Goal: Task Accomplishment & Management: Use online tool/utility

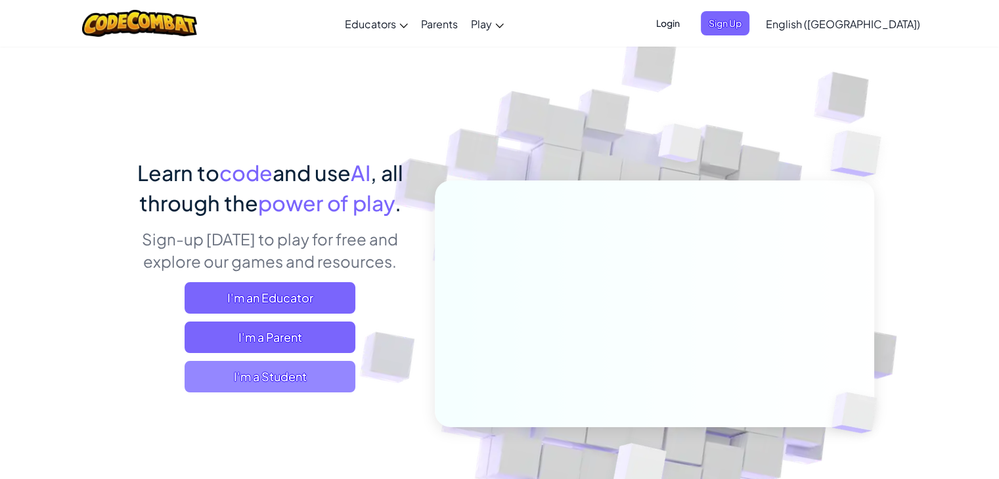
click at [313, 365] on span "I'm a Student" at bounding box center [270, 377] width 171 height 32
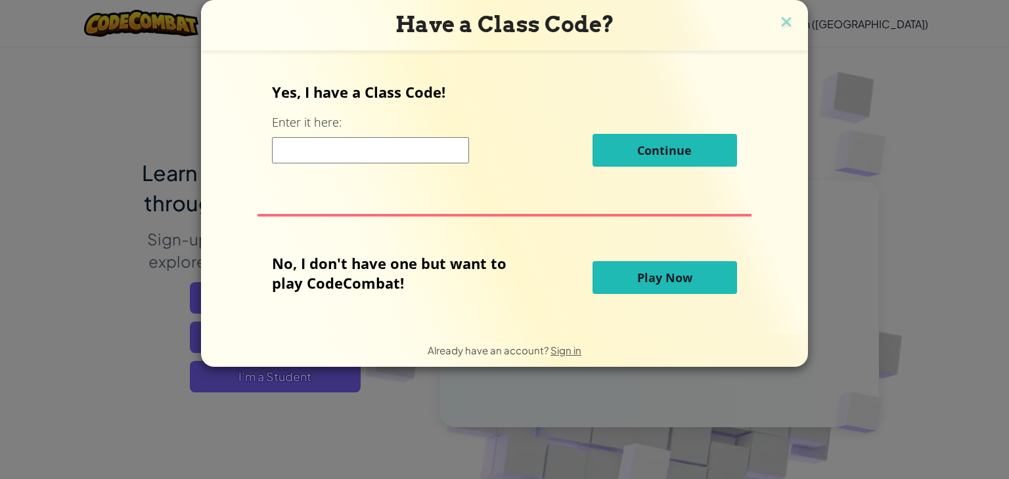
click at [663, 262] on button "Play Now" at bounding box center [664, 277] width 144 height 33
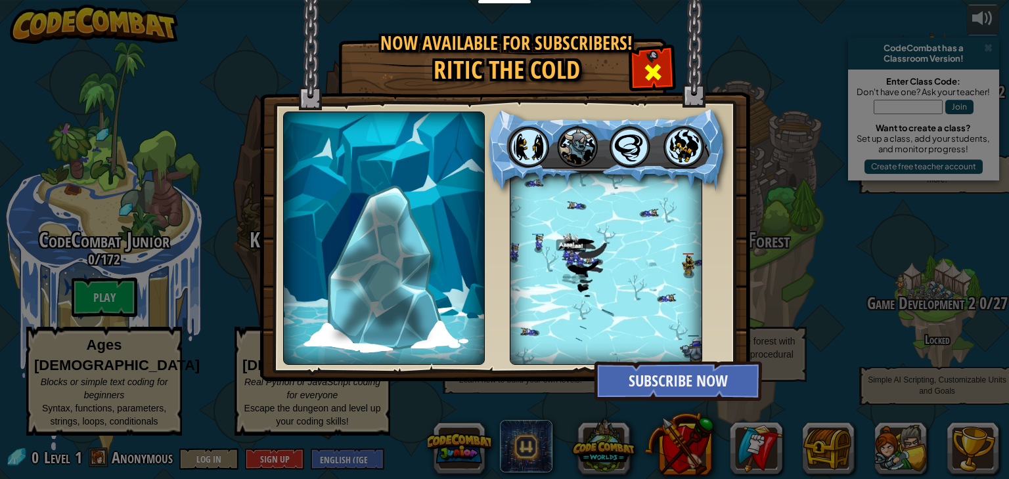
click at [649, 62] on span at bounding box center [652, 72] width 21 height 21
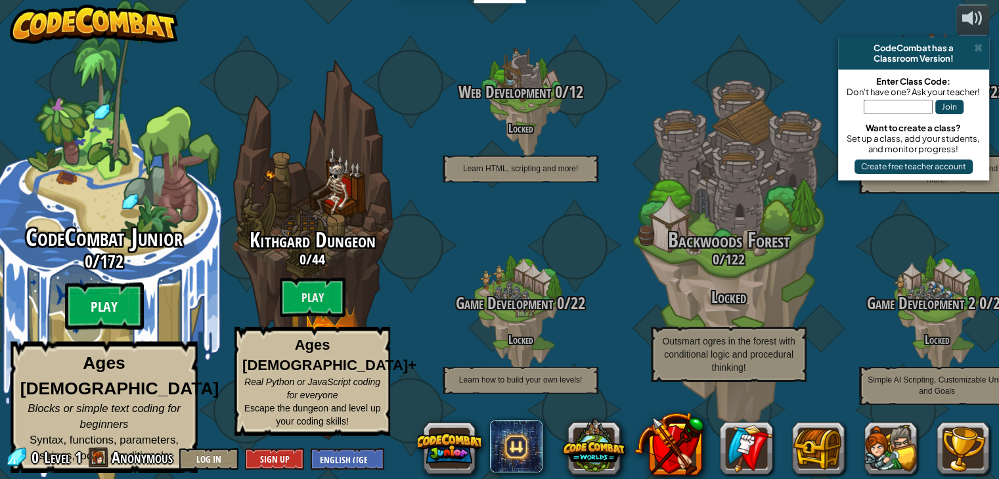
click at [109, 330] on btn "Play" at bounding box center [104, 306] width 79 height 47
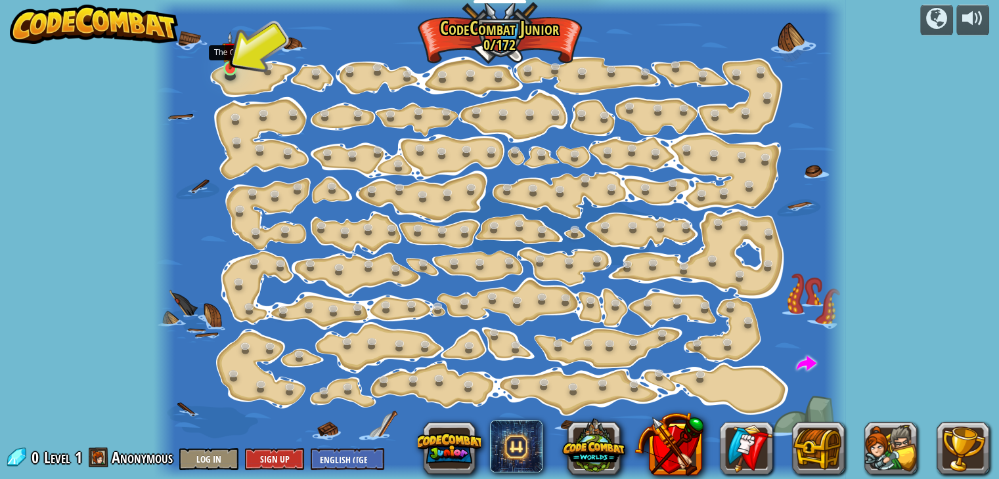
click at [229, 66] on img at bounding box center [230, 51] width 17 height 39
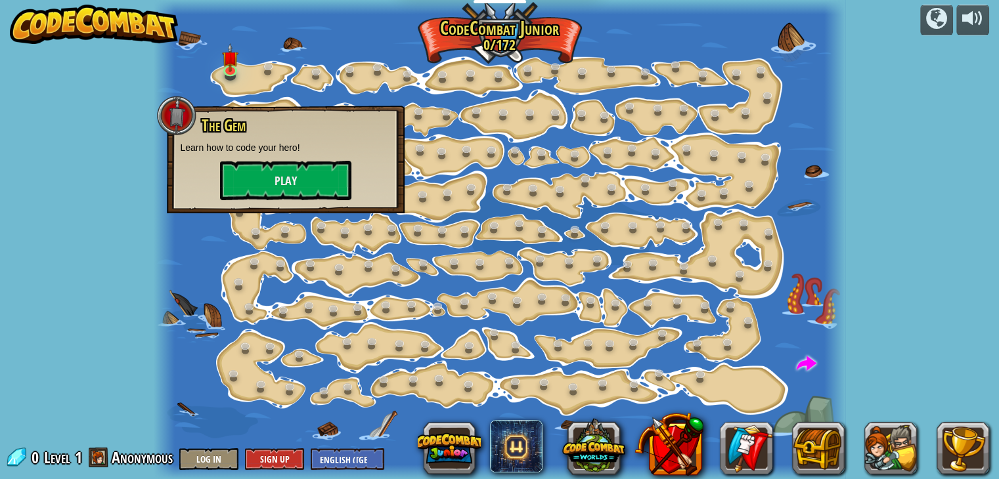
click at [288, 154] on p "Learn how to code your hero!" at bounding box center [285, 147] width 211 height 13
click at [286, 167] on button "Play" at bounding box center [285, 180] width 131 height 39
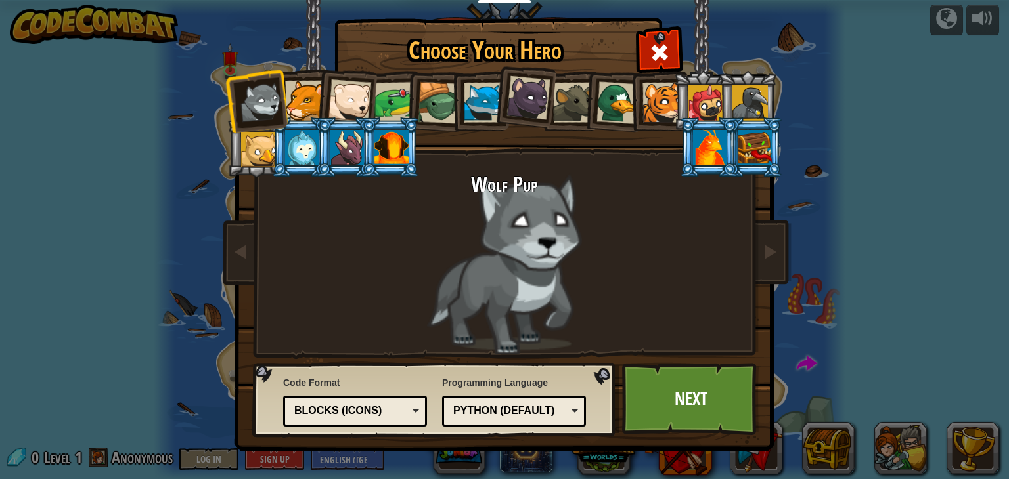
click at [341, 150] on div at bounding box center [347, 147] width 34 height 35
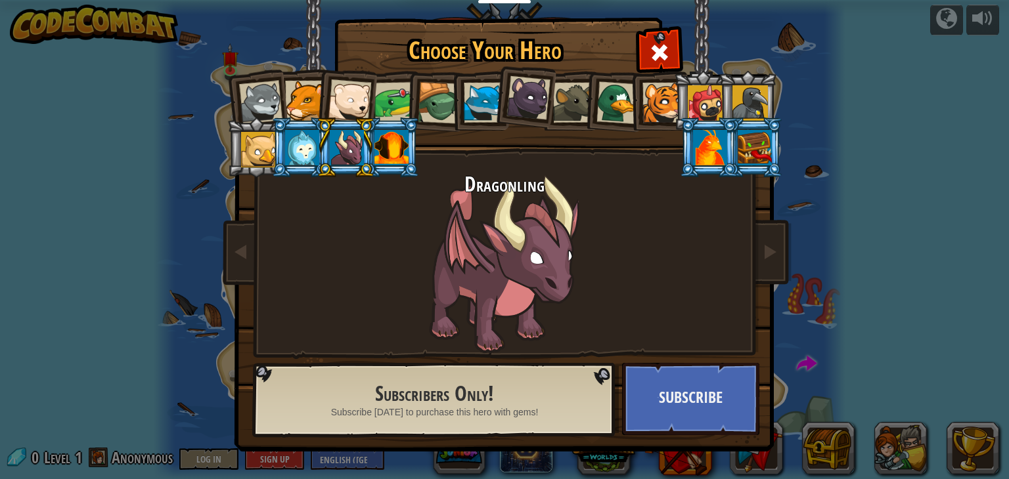
click at [357, 85] on div at bounding box center [349, 100] width 43 height 43
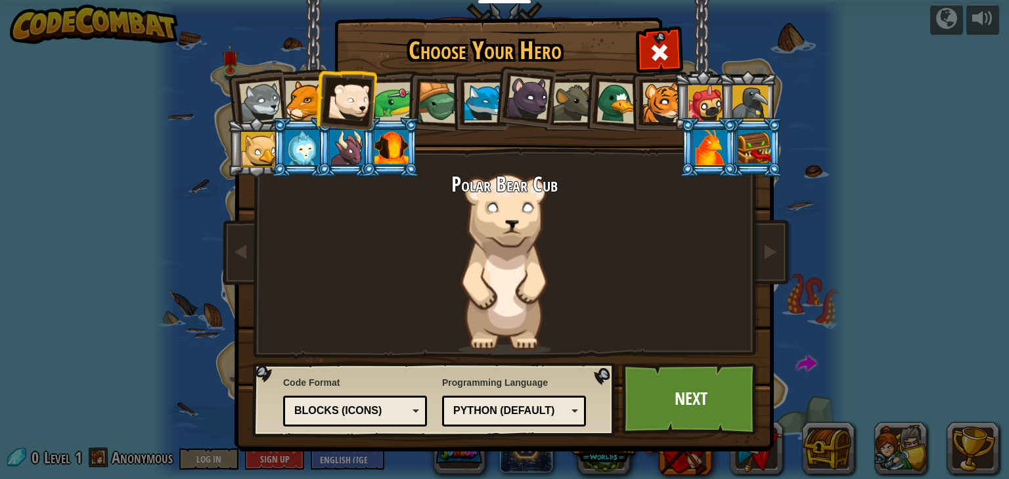
click at [699, 98] on div at bounding box center [705, 102] width 35 height 35
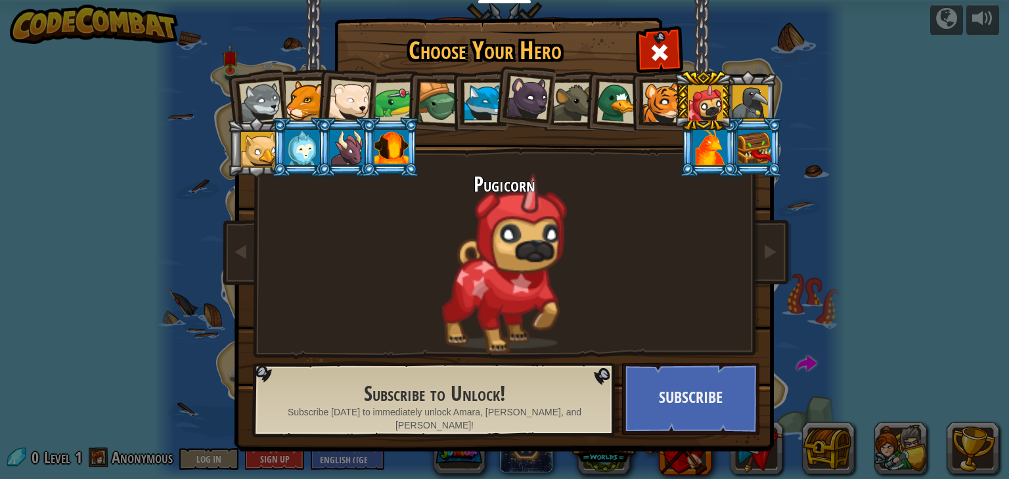
click at [661, 97] on div at bounding box center [662, 103] width 40 height 40
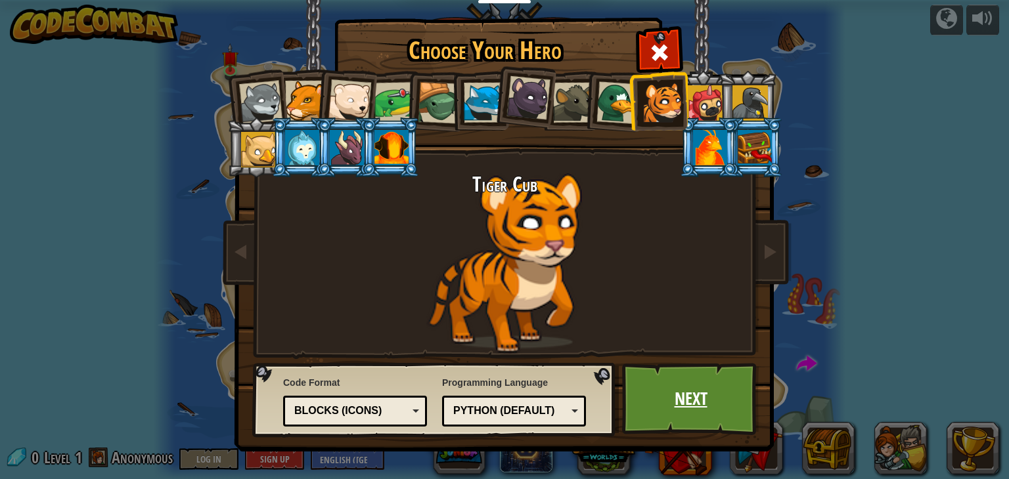
click at [691, 405] on link "Next" at bounding box center [690, 399] width 137 height 72
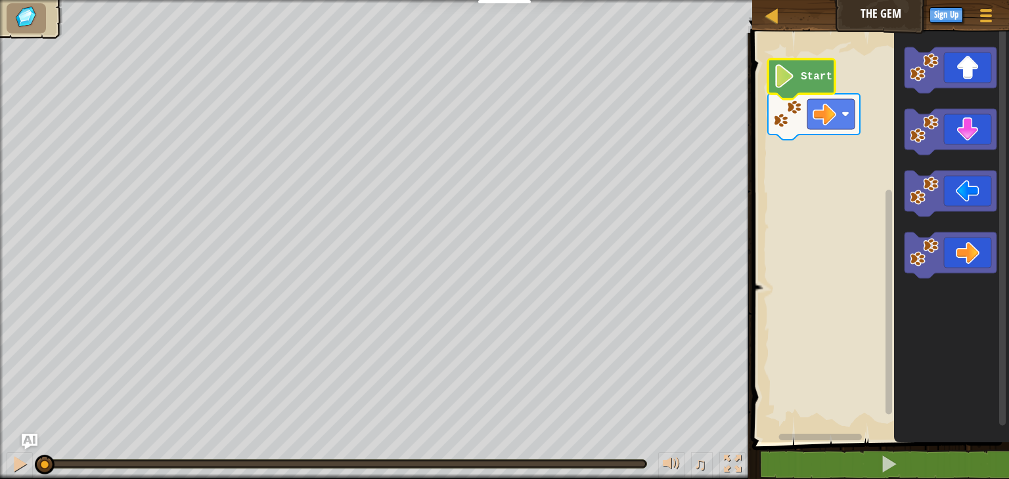
click at [822, 92] on icon "Blockly Workspace" at bounding box center [801, 79] width 67 height 40
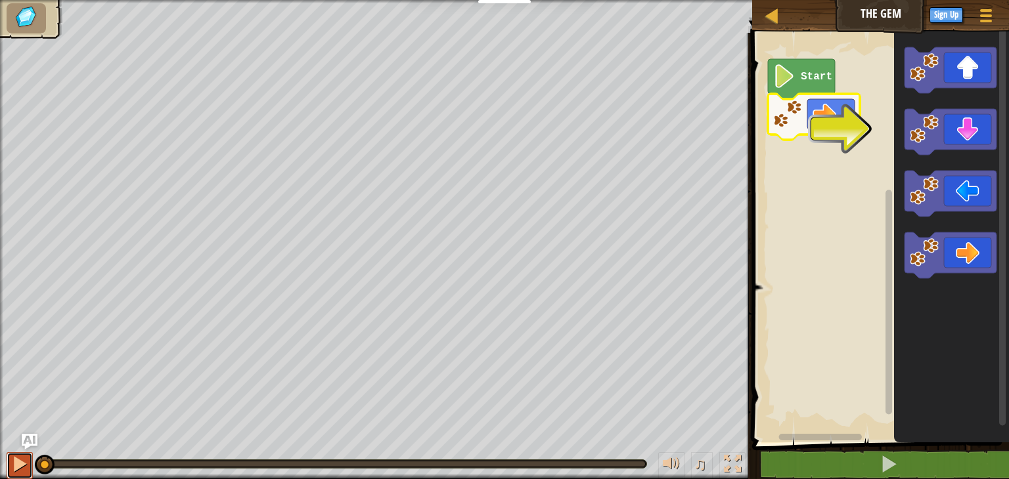
click at [26, 464] on div at bounding box center [19, 464] width 17 height 17
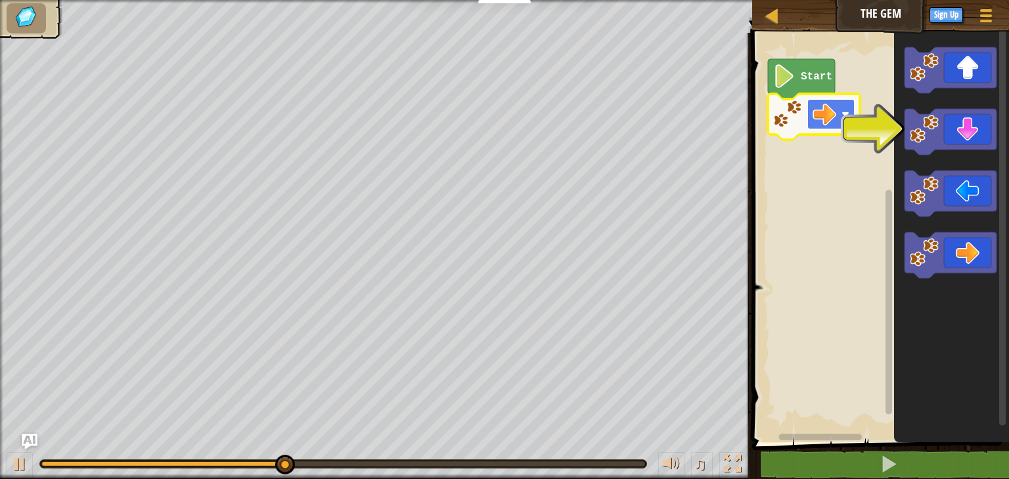
click at [827, 120] on image "Blockly Workspace" at bounding box center [824, 114] width 24 height 24
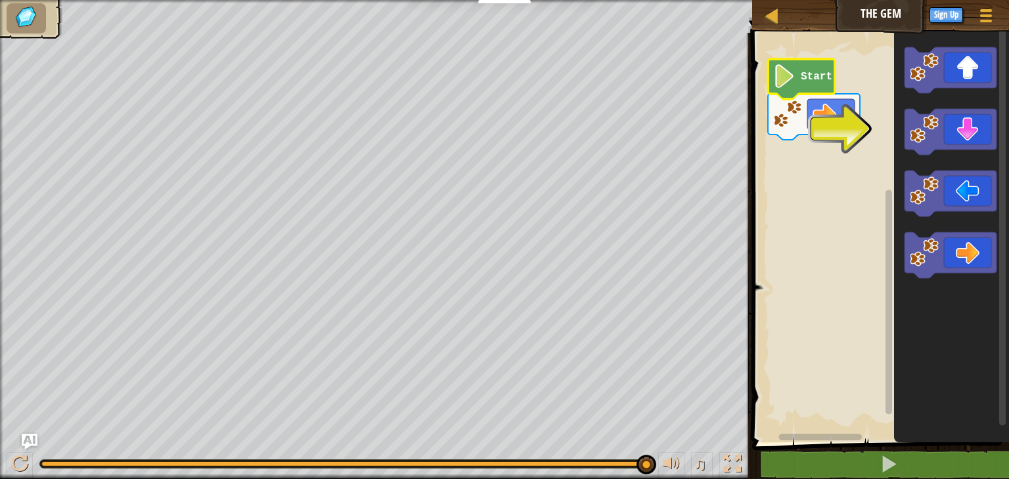
click at [791, 85] on image "Blockly Workspace" at bounding box center [784, 76] width 22 height 24
click at [835, 137] on rect "Blockly Workspace" at bounding box center [878, 234] width 261 height 416
click at [842, 108] on rect "Blockly Workspace" at bounding box center [830, 114] width 47 height 30
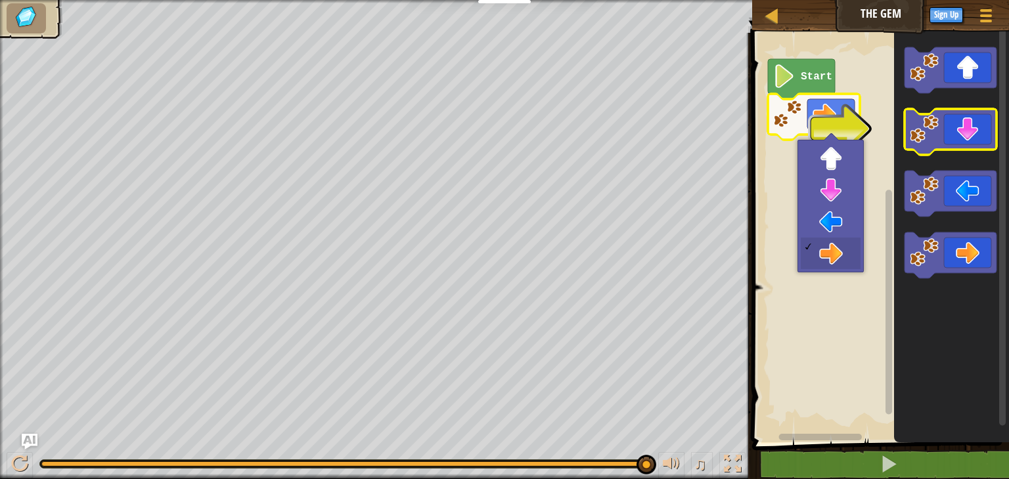
click at [978, 135] on icon "Blockly Workspace" at bounding box center [950, 132] width 92 height 46
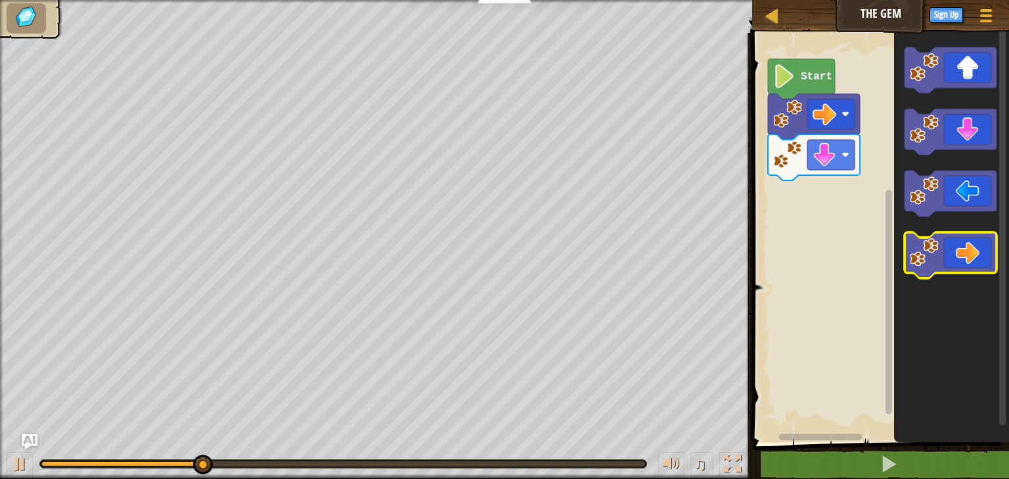
click at [944, 234] on icon "Blockly Workspace" at bounding box center [950, 255] width 92 height 46
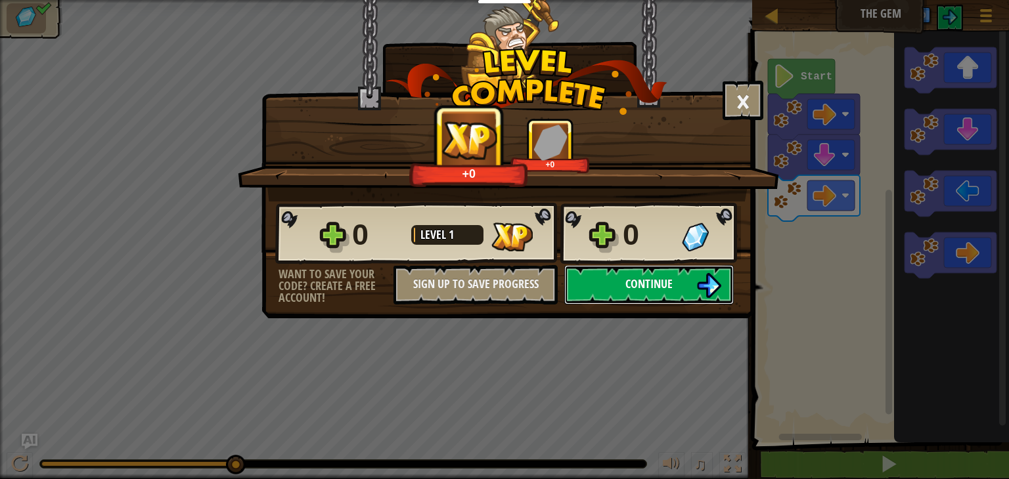
click at [661, 276] on span "Continue" at bounding box center [648, 284] width 47 height 16
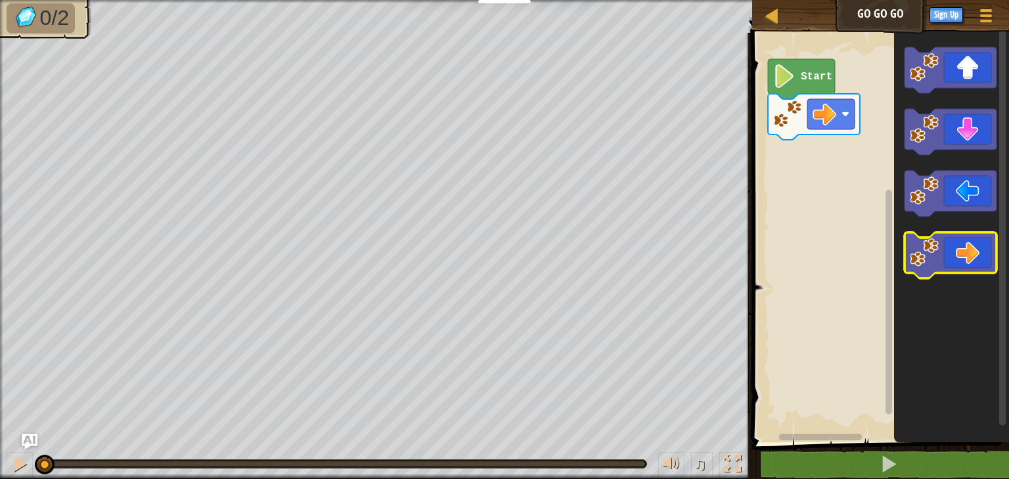
click at [970, 239] on icon "Blockly Workspace" at bounding box center [950, 255] width 92 height 46
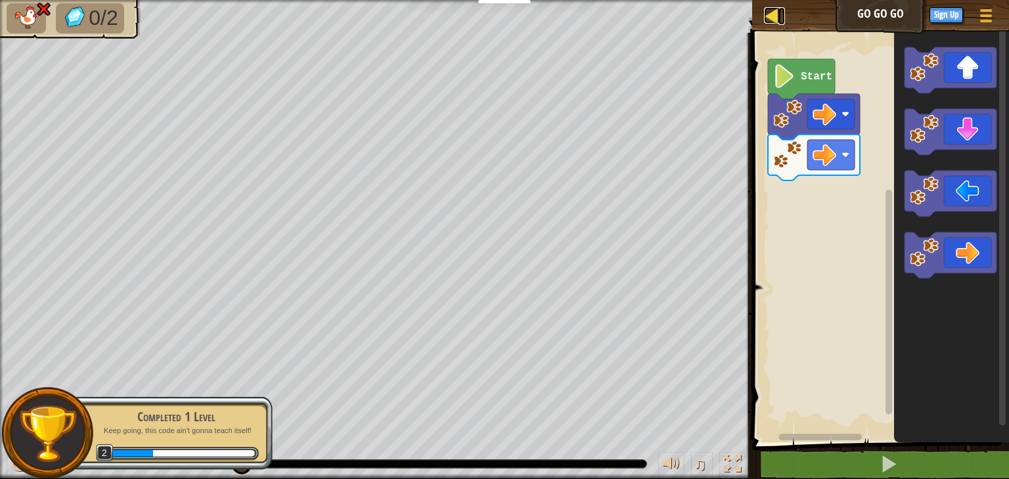
click at [782, 14] on link "Map" at bounding box center [781, 16] width 7 height 18
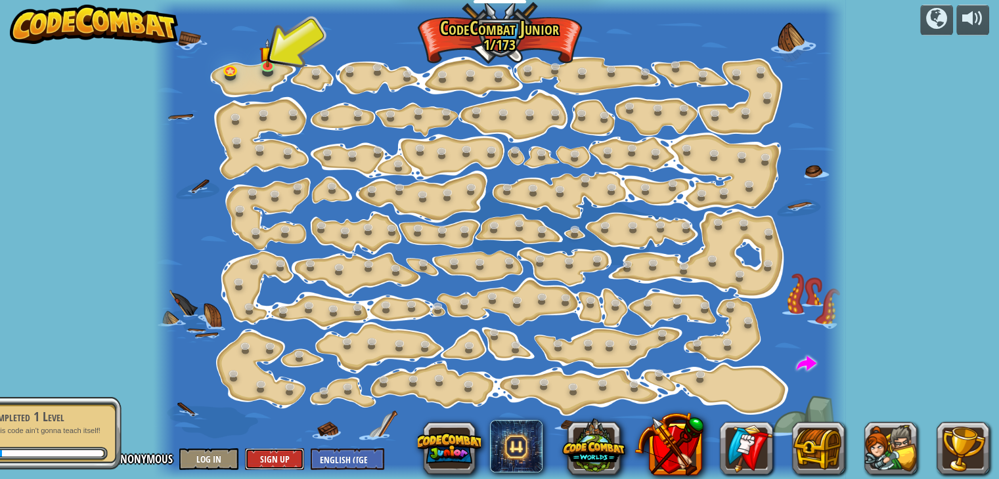
click at [292, 456] on button "Sign Up" at bounding box center [274, 460] width 59 height 22
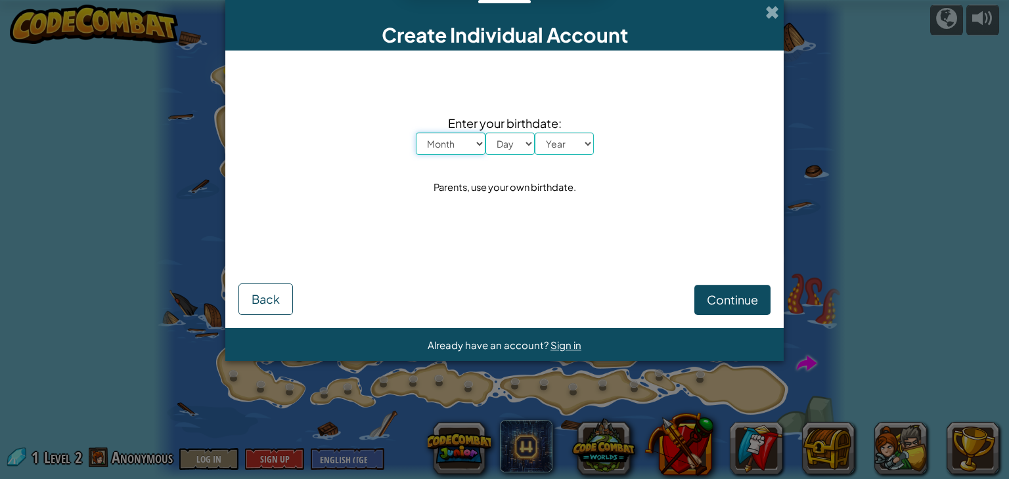
click at [468, 150] on select "Month January February March April May June July August September October Novem…" at bounding box center [451, 144] width 70 height 22
click at [416, 133] on select "Month January February March April May June July August September October Novem…" at bounding box center [451, 144] width 70 height 22
click at [466, 146] on select "Month January February March April May June July August September October Novem…" at bounding box center [451, 144] width 70 height 22
select select "11"
click at [416, 133] on select "Month January February March April May June July August September October Novem…" at bounding box center [451, 144] width 70 height 22
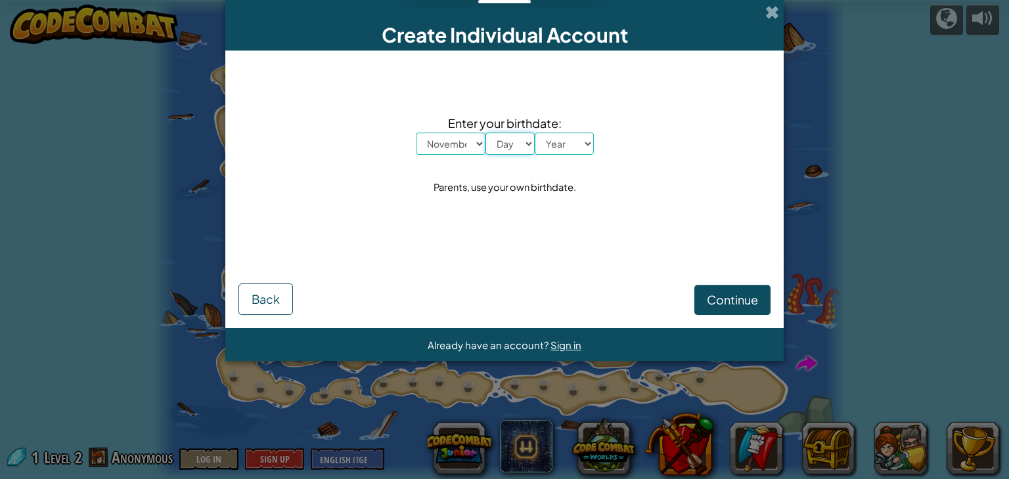
click at [529, 143] on select "Day 1 2 3 4 5 6 7 8 9 10 11 12 13 14 15 16 17 18 19 20 21 22 23 24 25 26 27 28 …" at bounding box center [509, 144] width 49 height 22
select select "12"
click at [485, 133] on select "Day 1 2 3 4 5 6 7 8 9 10 11 12 13 14 15 16 17 18 19 20 21 22 23 24 25 26 27 28 …" at bounding box center [509, 144] width 49 height 22
click at [563, 156] on div "Enter your birthdate: Month January February March April May June July August S…" at bounding box center [504, 155] width 532 height 183
click at [577, 146] on select "Year [DATE] 2024 2023 2022 2021 2020 2019 2018 2017 2016 2015 2014 2013 2012 20…" at bounding box center [564, 144] width 59 height 22
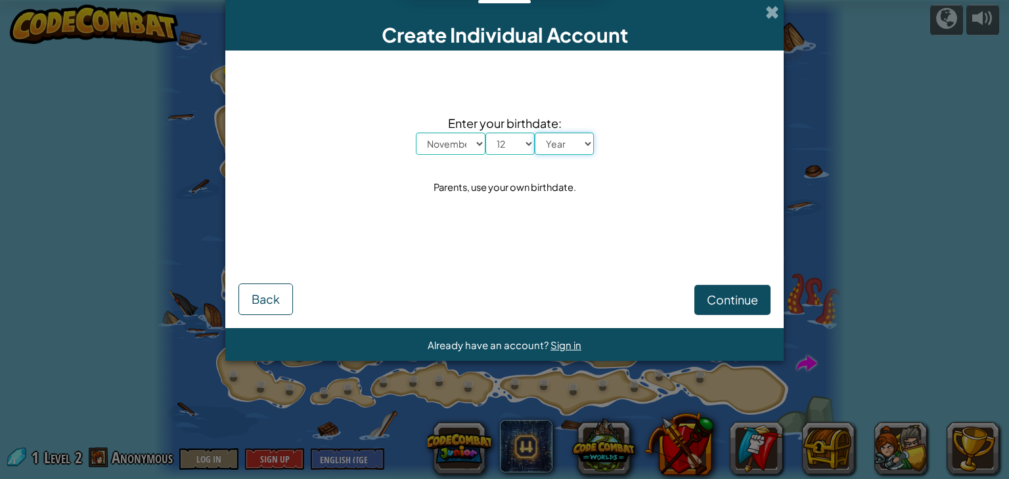
select select "2001"
click at [535, 133] on select "Year [DATE] 2024 2023 2022 2021 2020 2019 2018 2017 2016 2015 2014 2013 2012 20…" at bounding box center [564, 144] width 59 height 22
click at [730, 304] on span "Continue" at bounding box center [732, 299] width 51 height 15
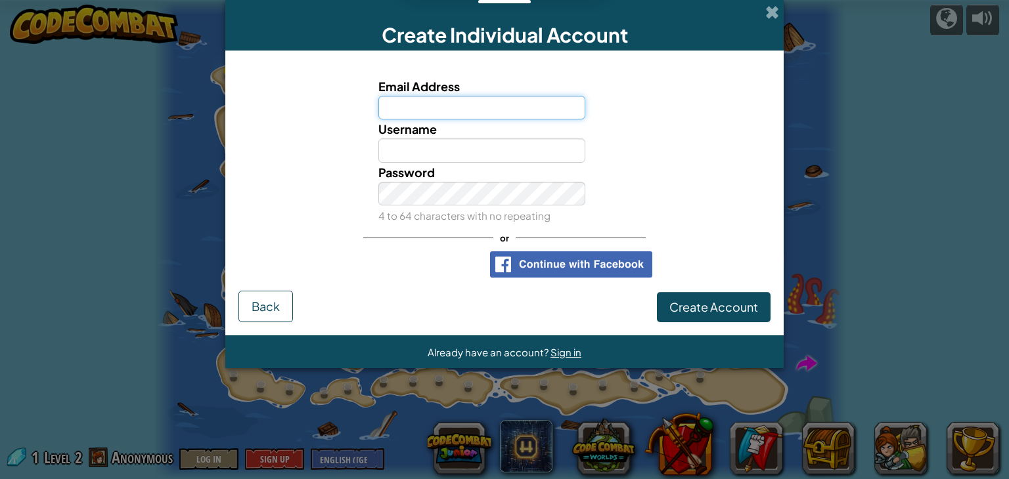
click at [491, 106] on input "Email Address" at bounding box center [482, 108] width 208 height 24
type input "c"
type input "[EMAIL_ADDRESS]"
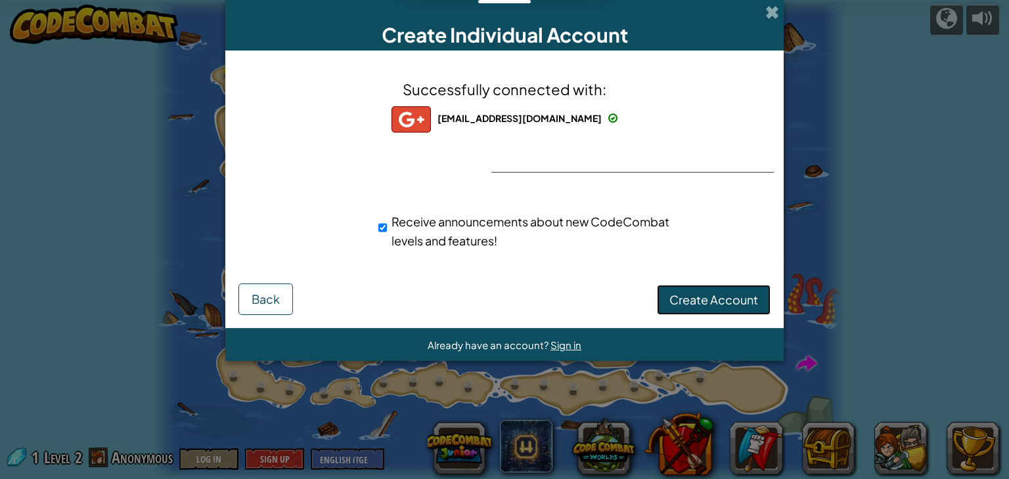
click at [679, 297] on span "Create Account" at bounding box center [713, 299] width 89 height 15
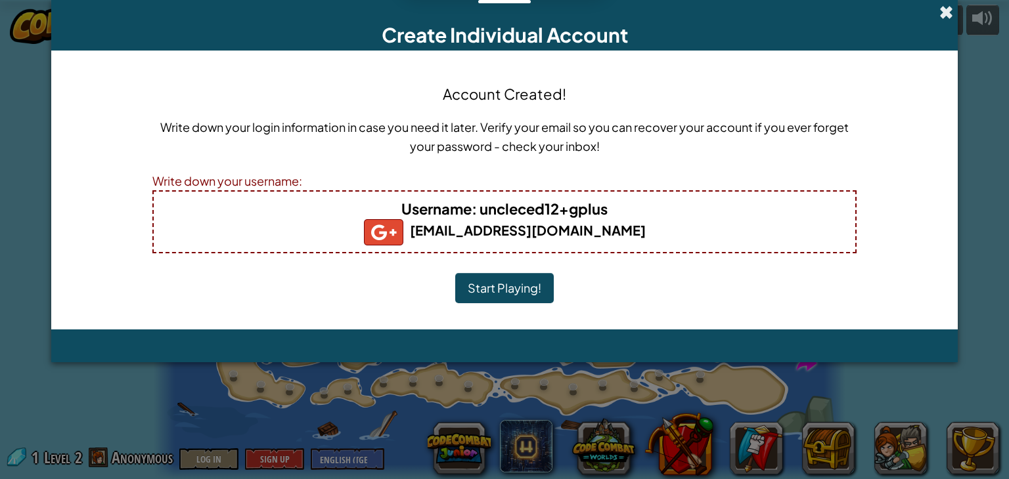
click at [953, 5] on span at bounding box center [946, 12] width 14 height 14
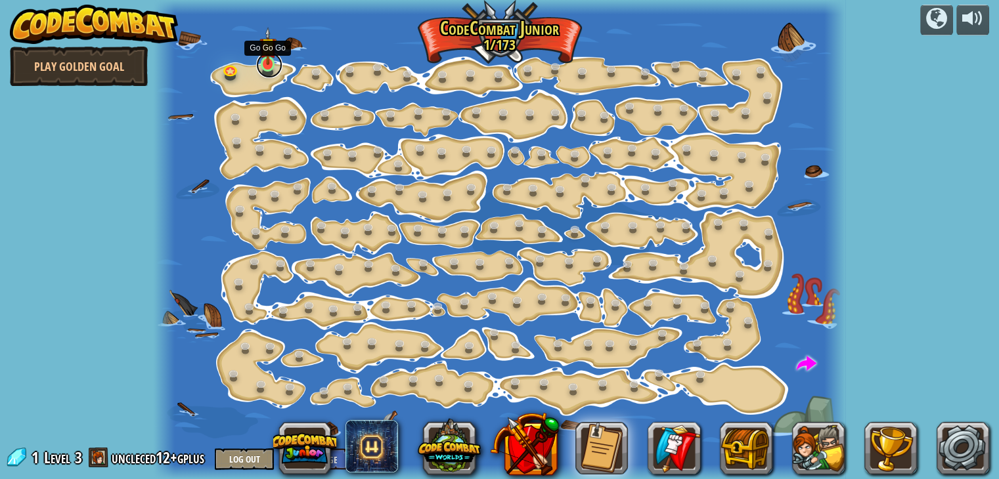
click at [268, 73] on link at bounding box center [269, 65] width 26 height 26
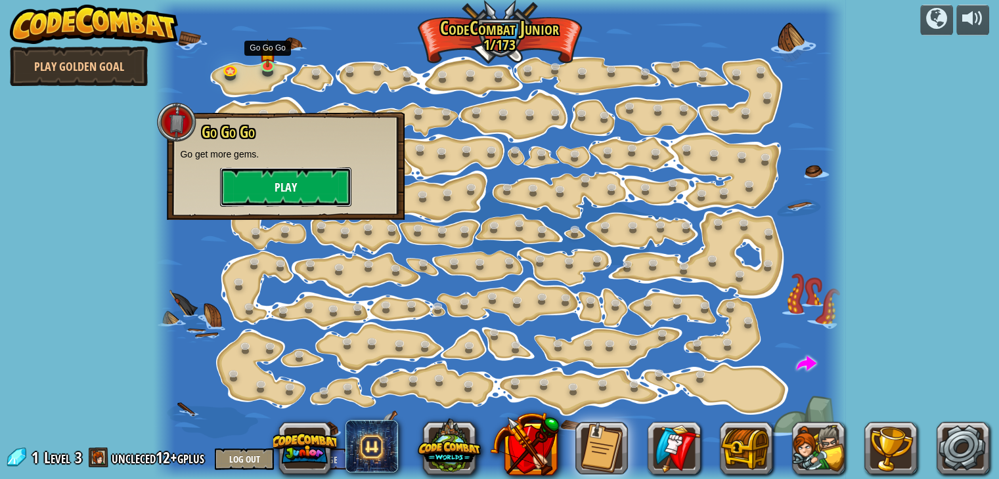
click at [292, 204] on button "Play" at bounding box center [285, 186] width 131 height 39
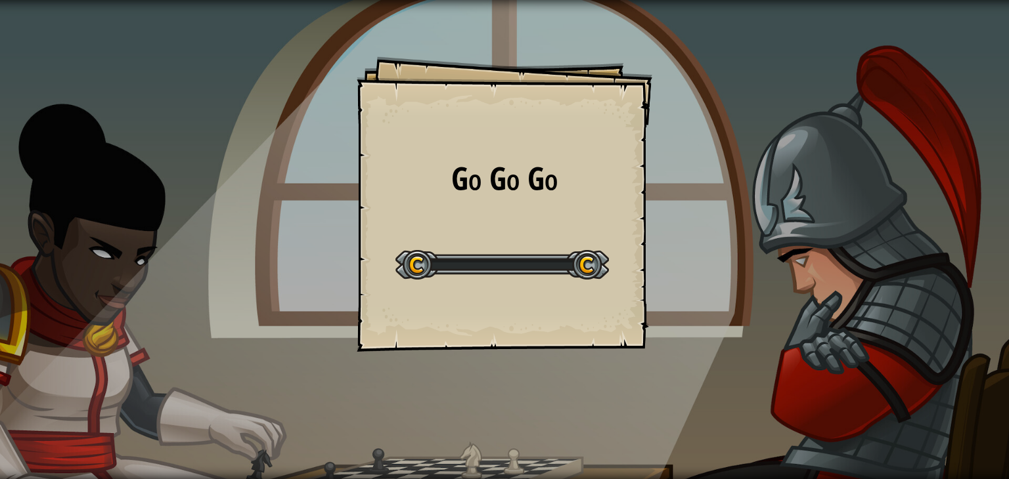
click at [292, 195] on div "Go Go Go Goals Start Level Error loading from server. Try refreshing the page. …" at bounding box center [504, 239] width 1009 height 479
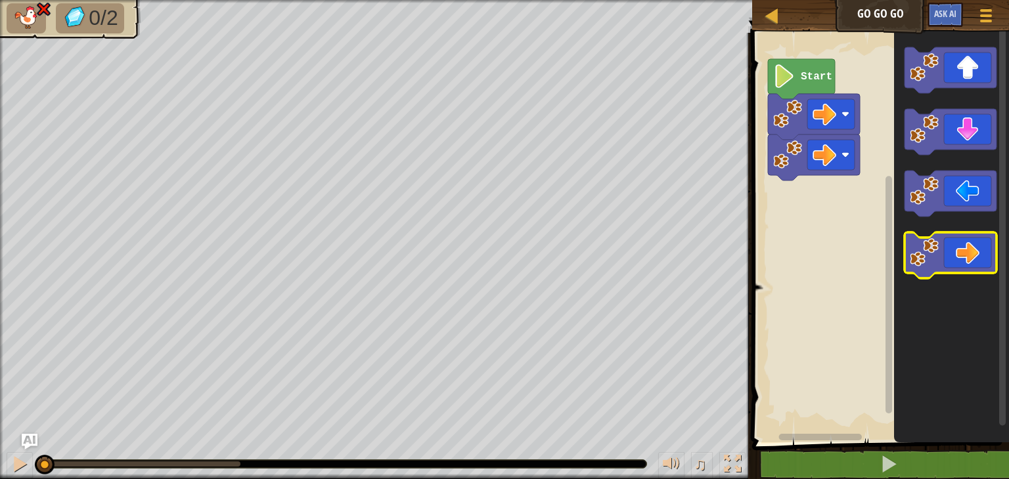
click at [949, 247] on icon "Blockly Workspace" at bounding box center [950, 255] width 92 height 46
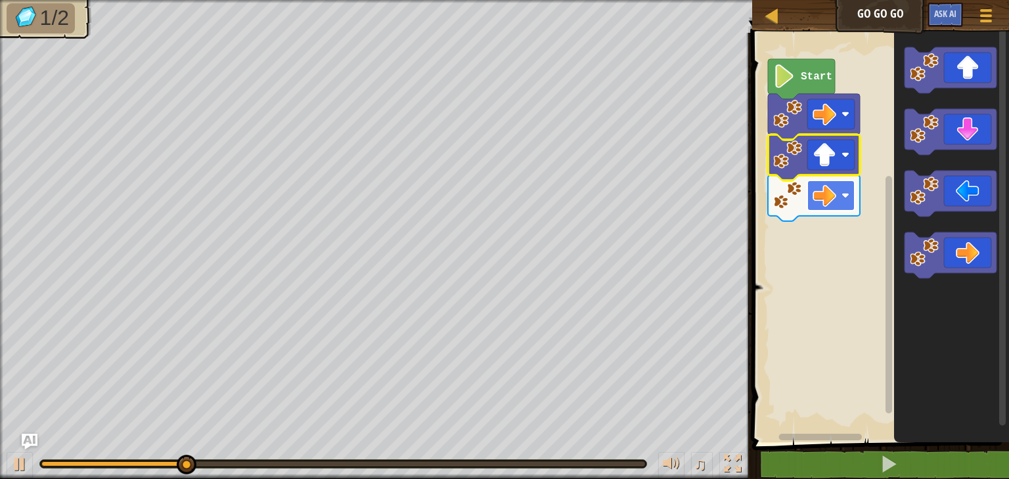
click at [837, 203] on rect "Blockly Workspace" at bounding box center [830, 196] width 47 height 30
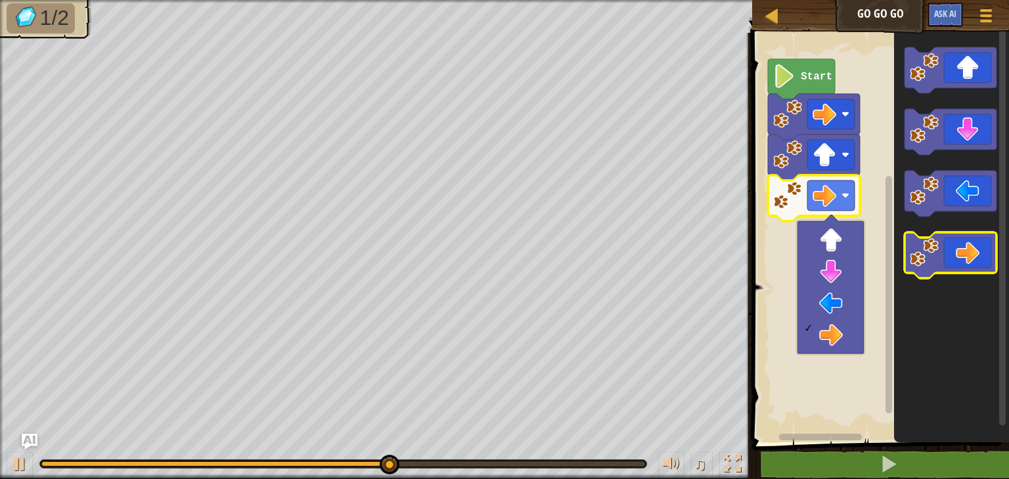
click at [952, 236] on icon "Blockly Workspace" at bounding box center [950, 255] width 92 height 46
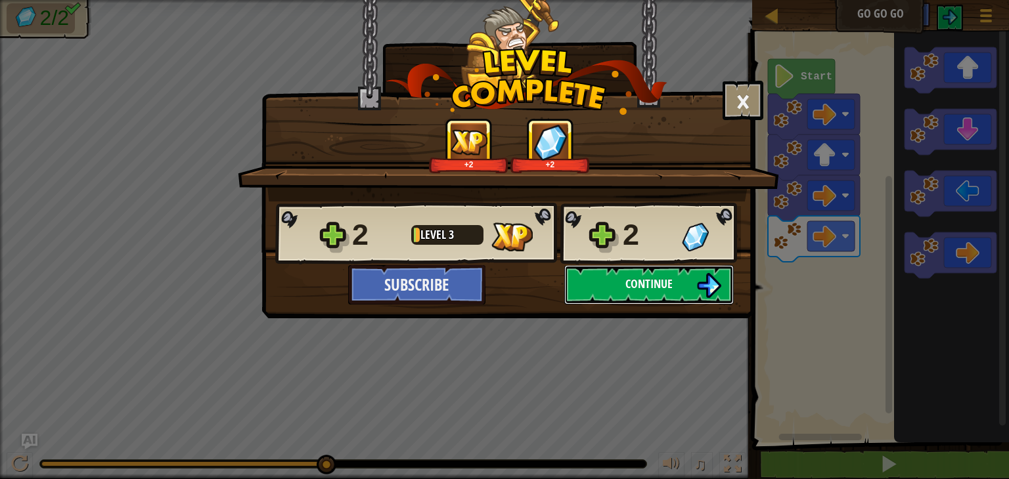
click at [652, 295] on button "Continue" at bounding box center [648, 284] width 169 height 39
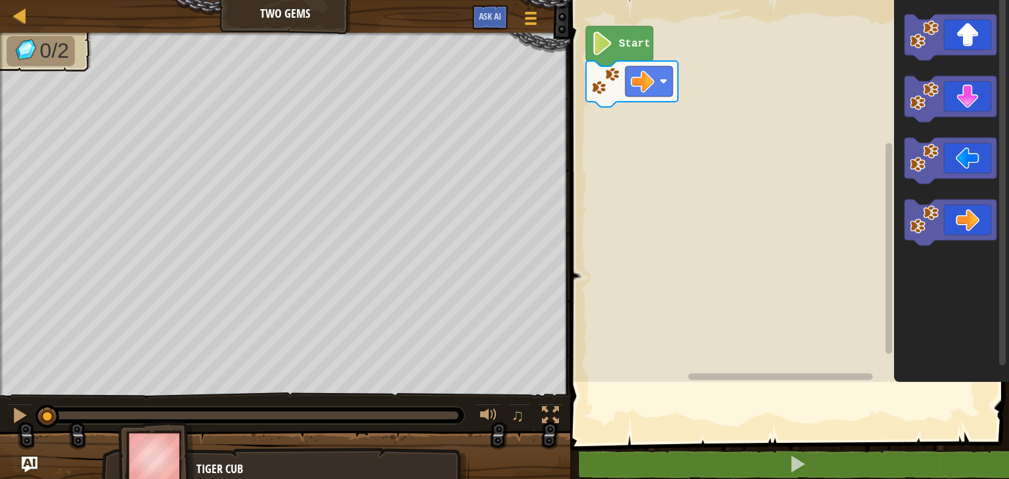
drag, startPoint x: 652, startPoint y: 295, endPoint x: 708, endPoint y: 308, distance: 57.3
click at [708, 308] on div "Two Gems Goals Start Level Error loading from server. Try refreshing the page. …" at bounding box center [504, 239] width 1009 height 479
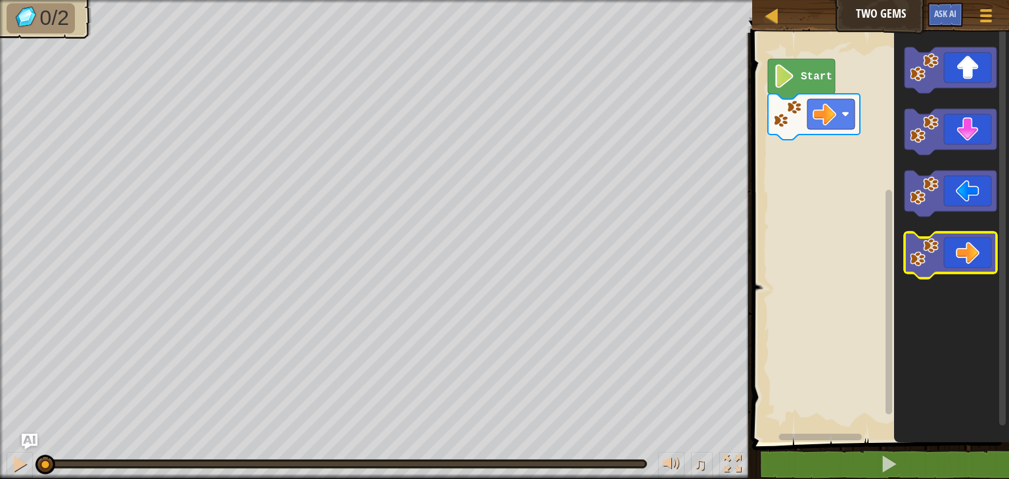
click at [968, 253] on icon "Blockly Workspace" at bounding box center [950, 255] width 92 height 46
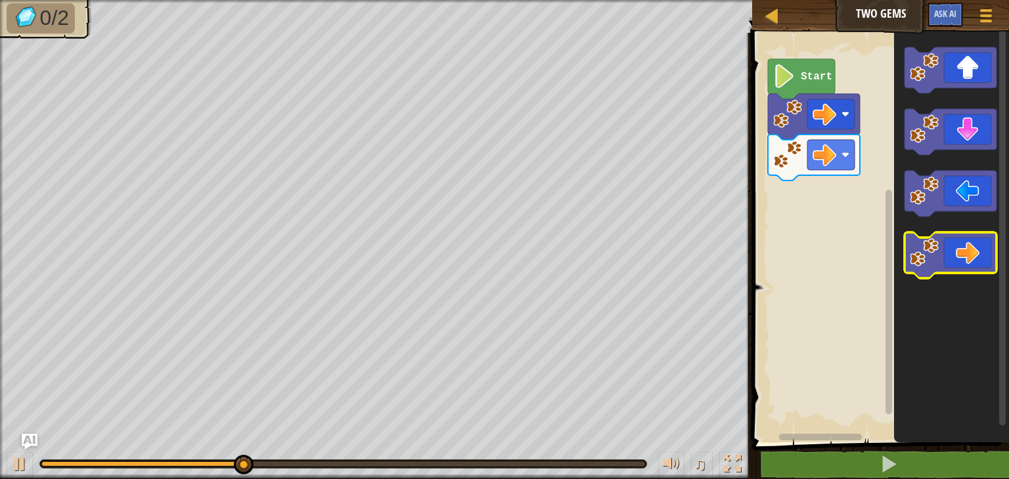
click at [968, 255] on icon "Blockly Workspace" at bounding box center [950, 255] width 92 height 46
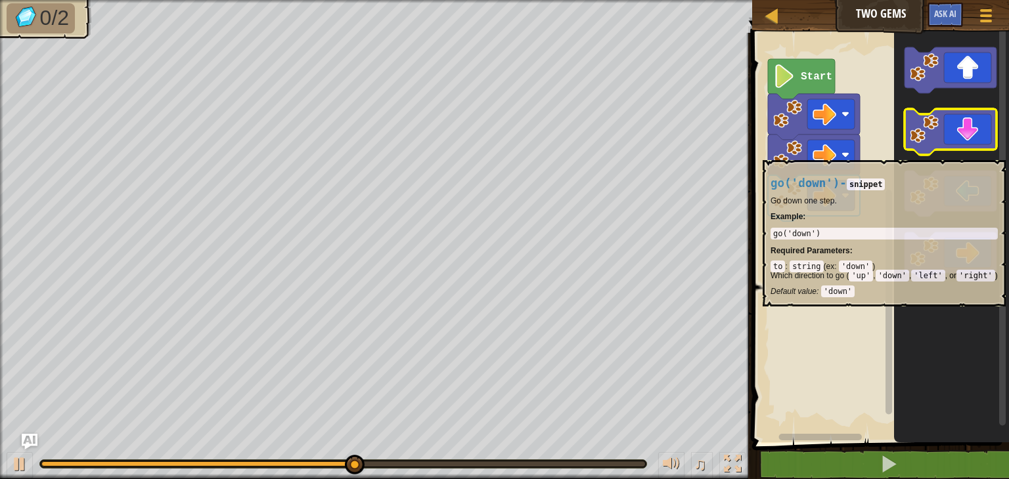
click at [967, 153] on rect "Blockly Workspace" at bounding box center [950, 132] width 92 height 46
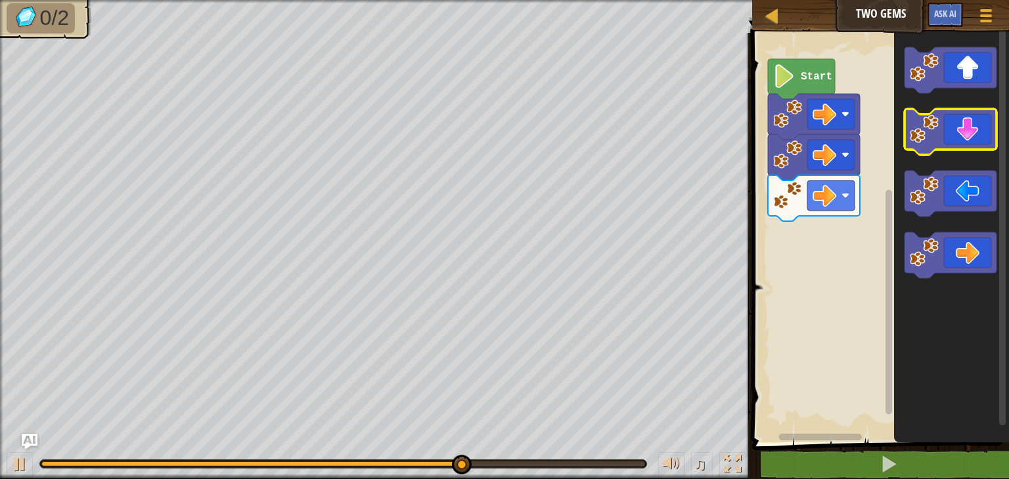
click at [968, 131] on icon "Blockly Workspace" at bounding box center [950, 132] width 92 height 46
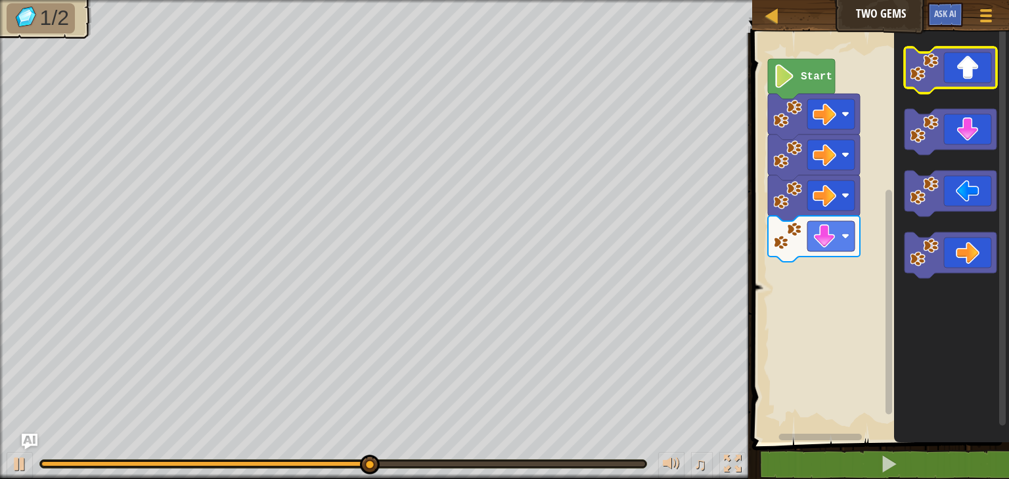
click at [969, 79] on icon "Blockly Workspace" at bounding box center [950, 70] width 92 height 46
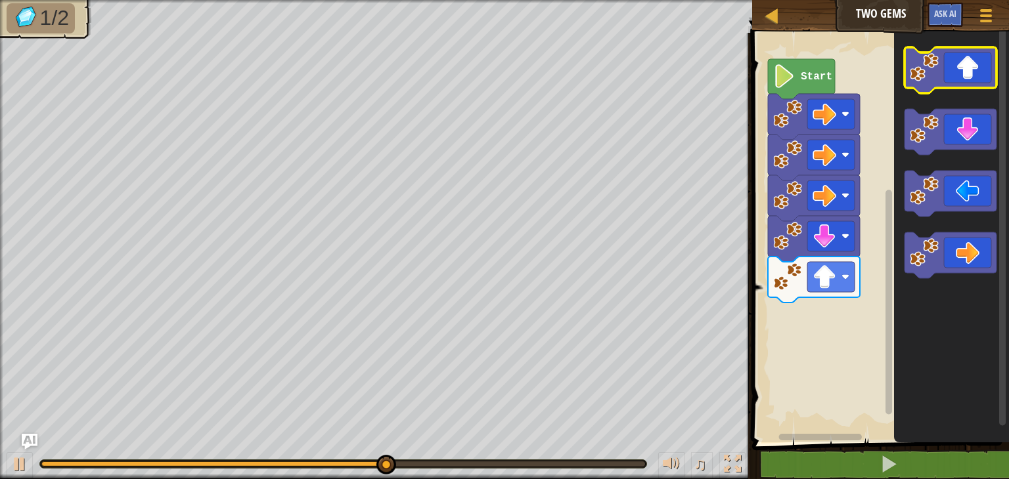
click at [969, 79] on icon "Blockly Workspace" at bounding box center [950, 70] width 92 height 46
